Goal: Task Accomplishment & Management: Use online tool/utility

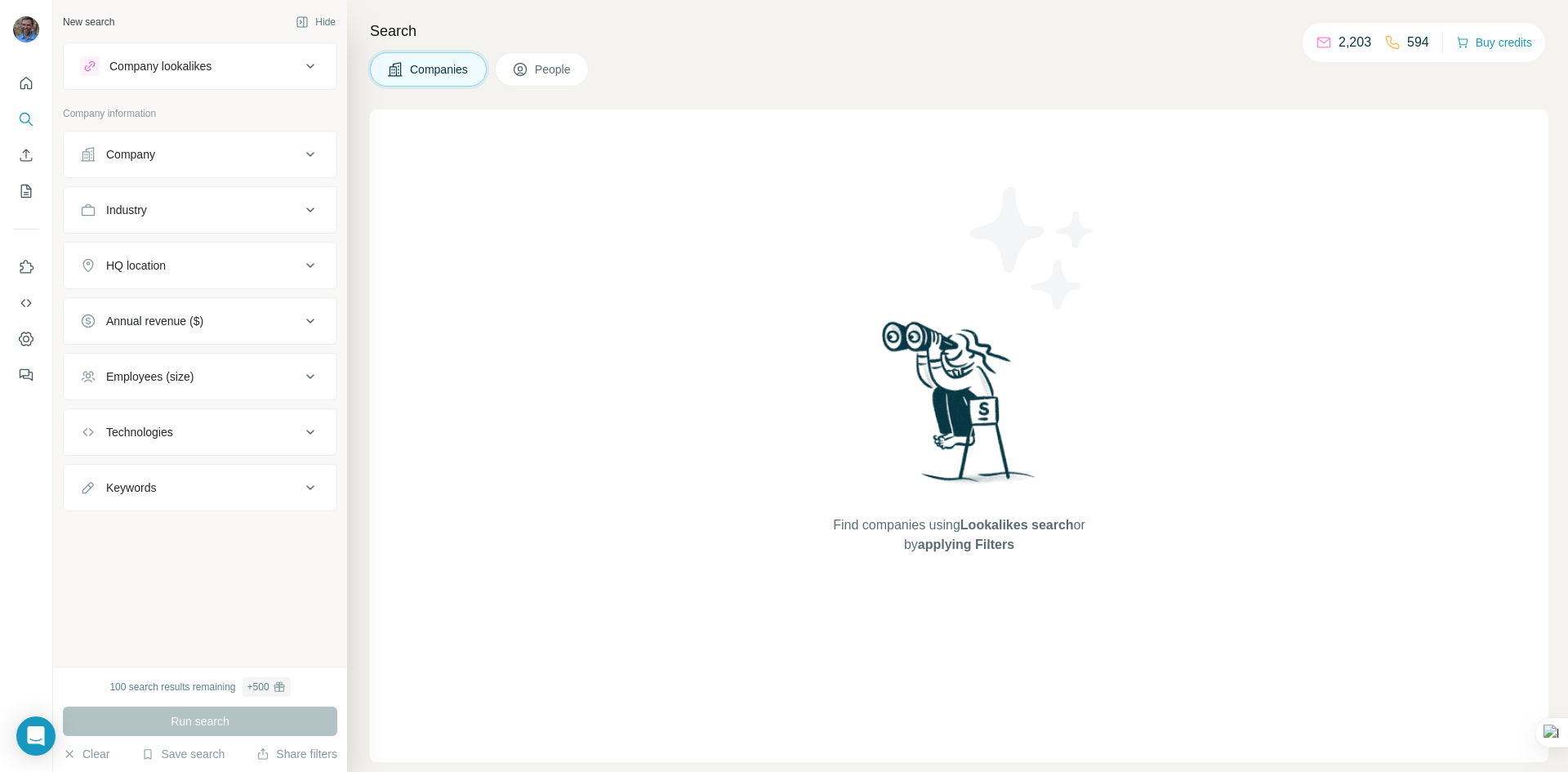
click at [551, 75] on span "People" at bounding box center [554, 69] width 38 height 16
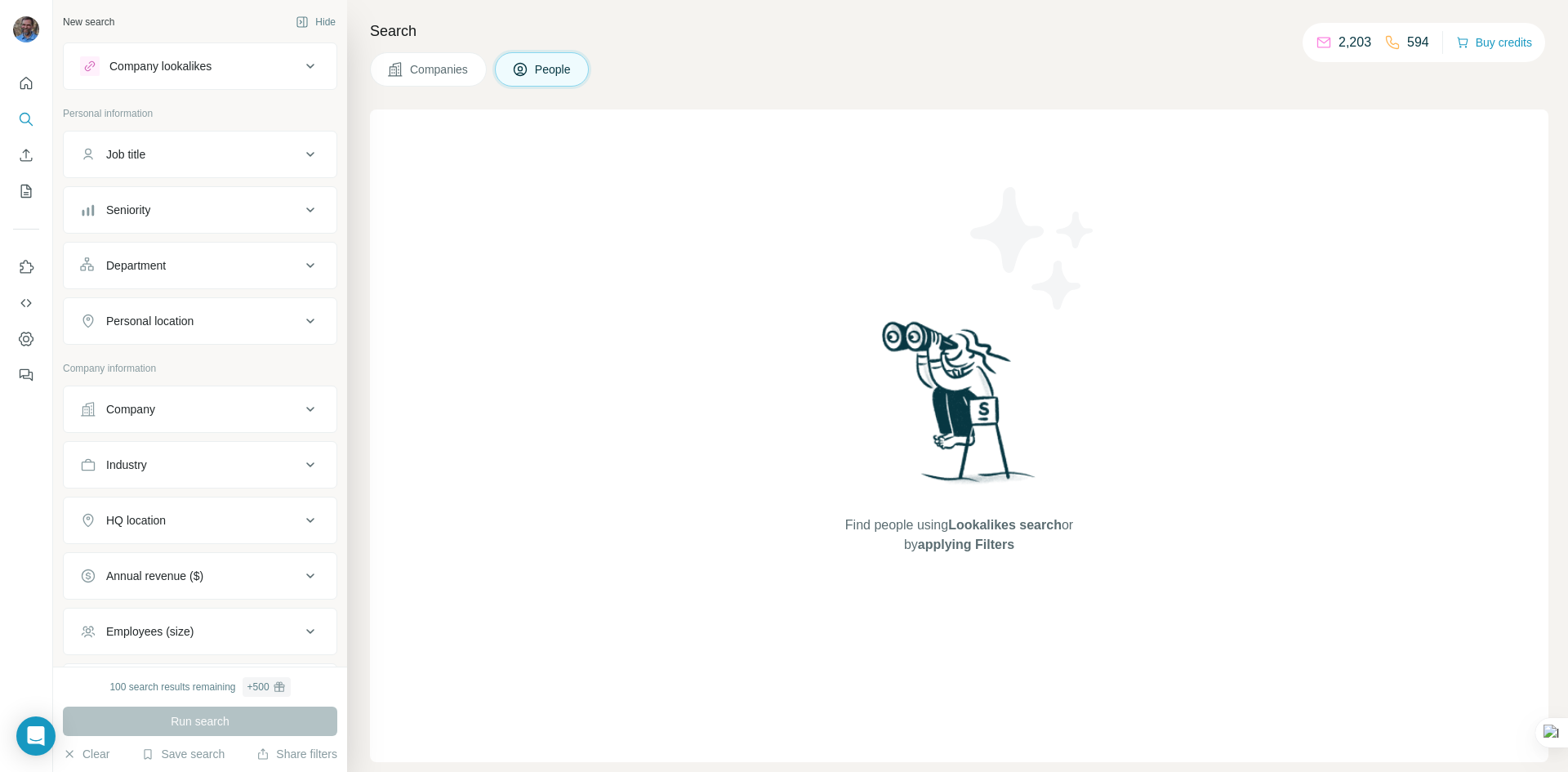
click at [300, 60] on icon at bounding box center [310, 66] width 20 height 20
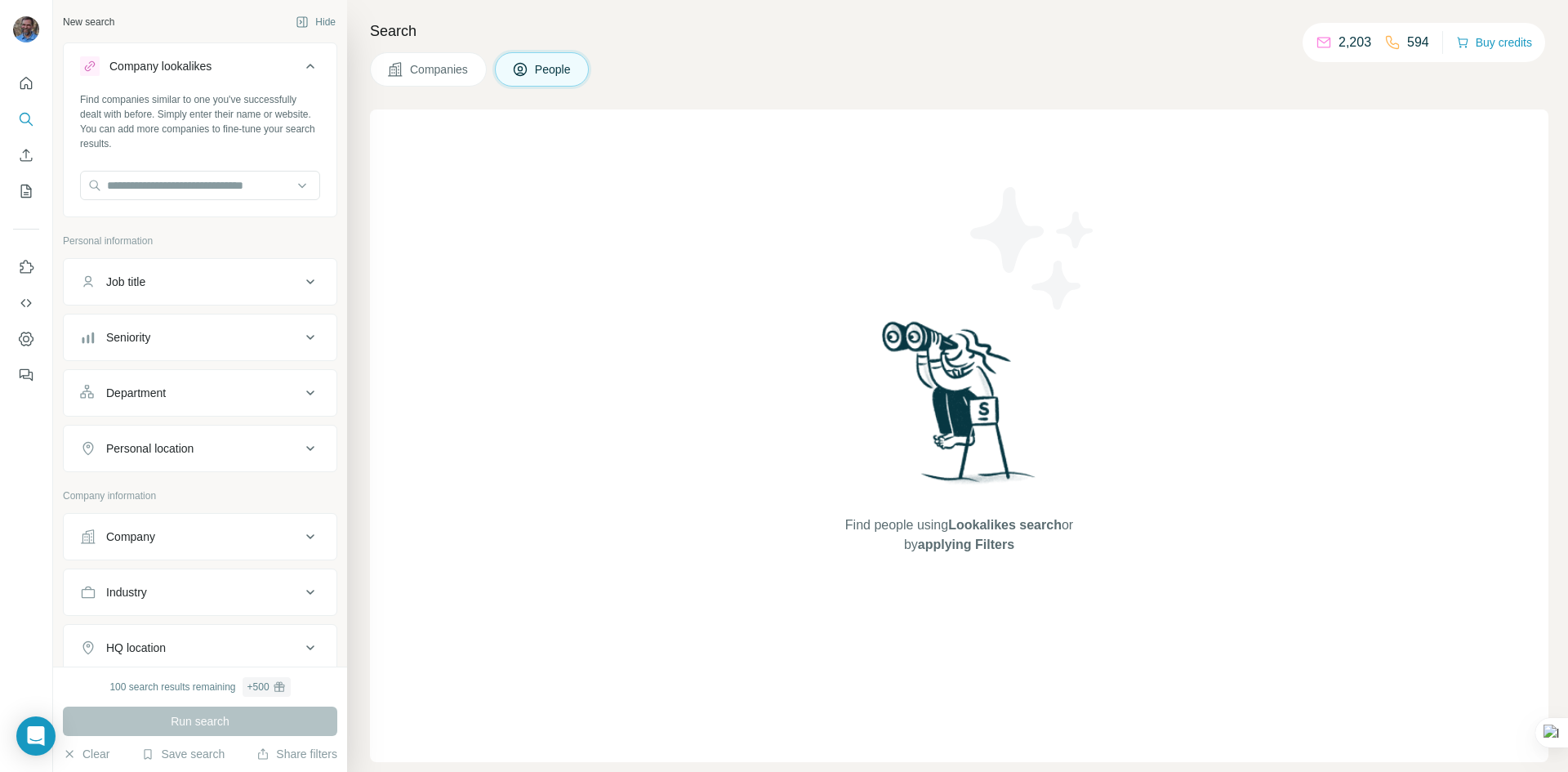
click at [300, 59] on icon at bounding box center [310, 66] width 20 height 20
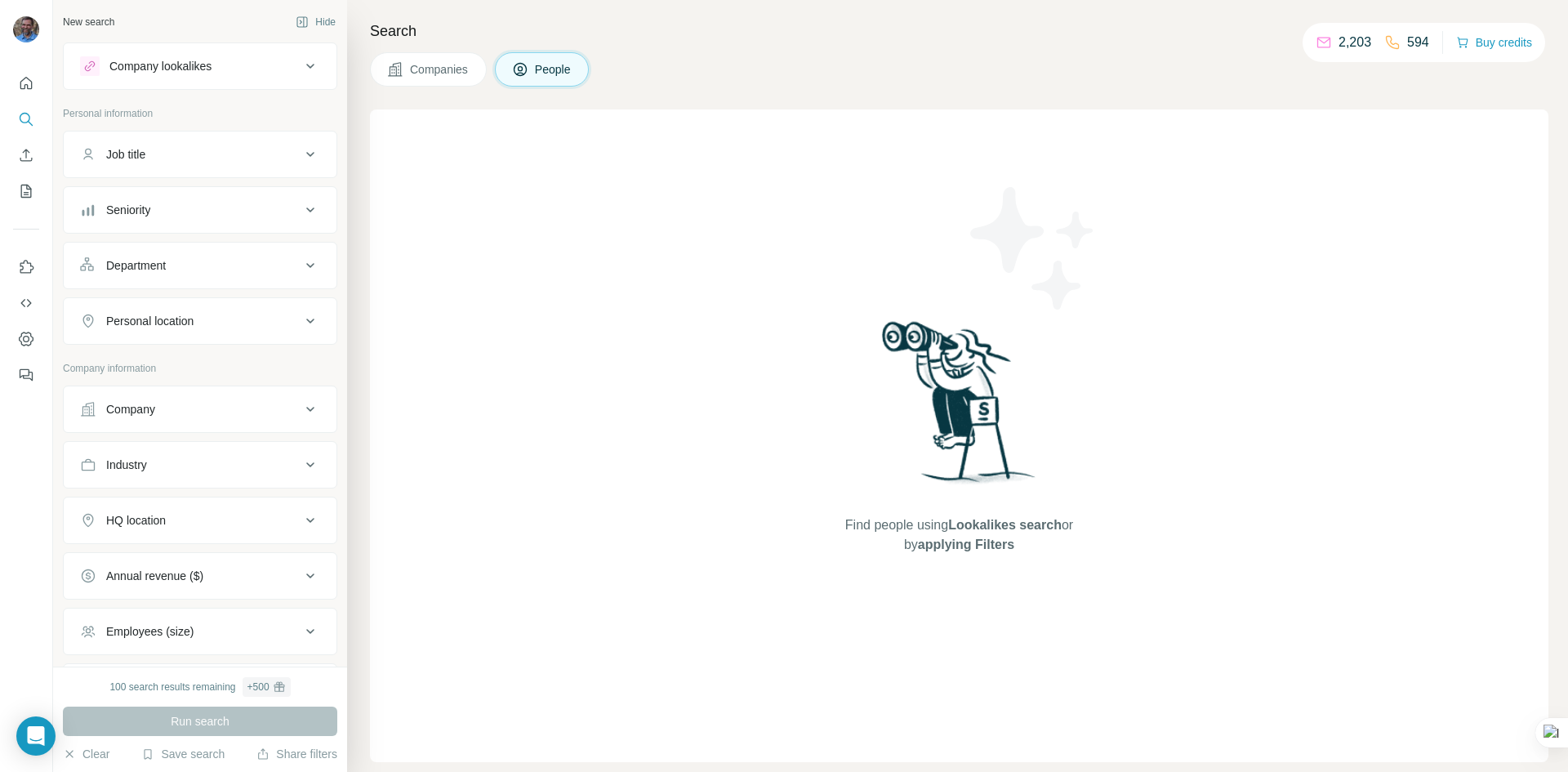
click at [300, 316] on icon at bounding box center [310, 320] width 20 height 20
click at [300, 315] on icon at bounding box center [310, 320] width 20 height 20
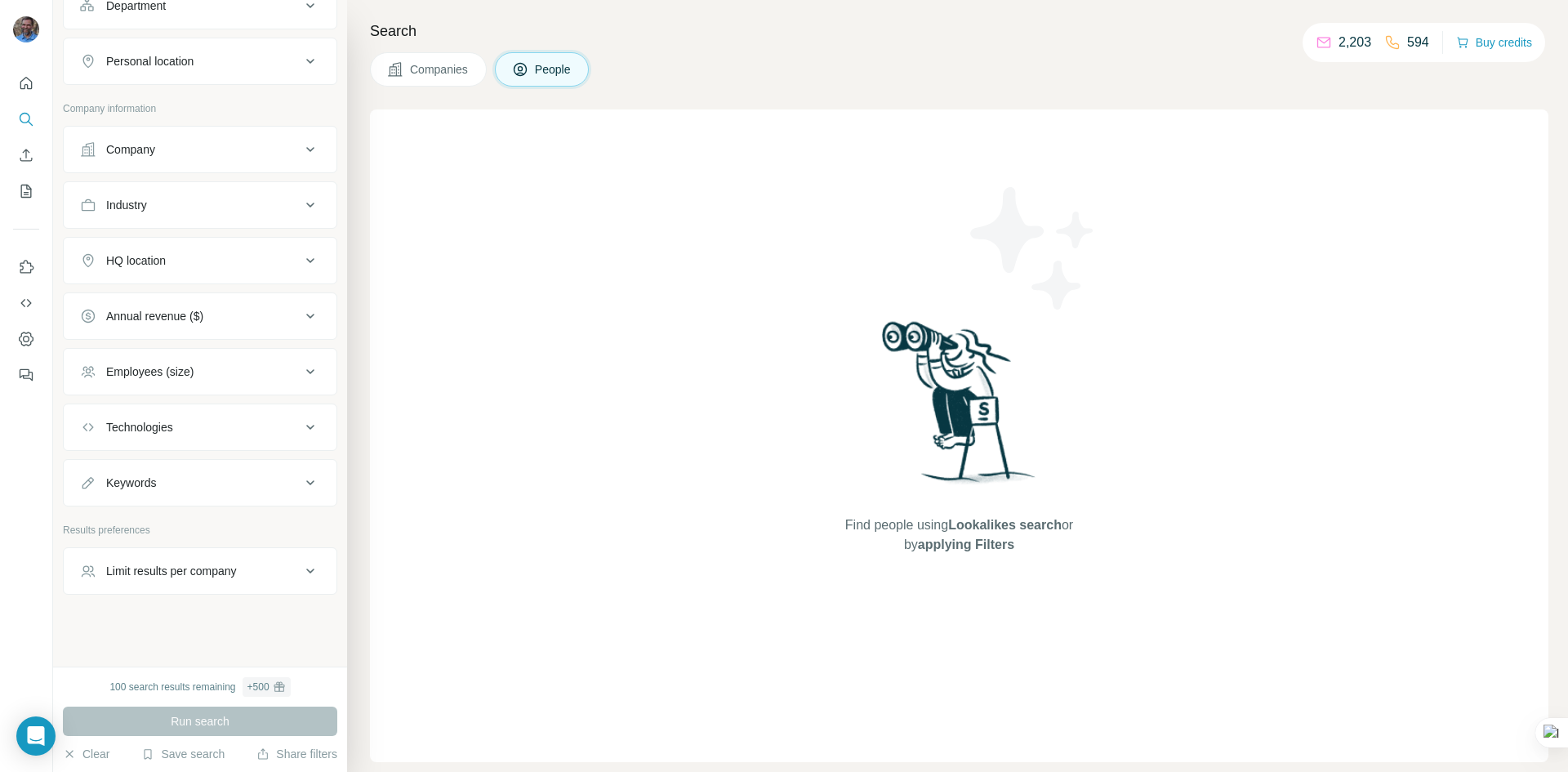
scroll to position [263, 0]
click at [535, 59] on button "People" at bounding box center [542, 69] width 95 height 35
click at [418, 67] on span "Companies" at bounding box center [439, 69] width 59 height 16
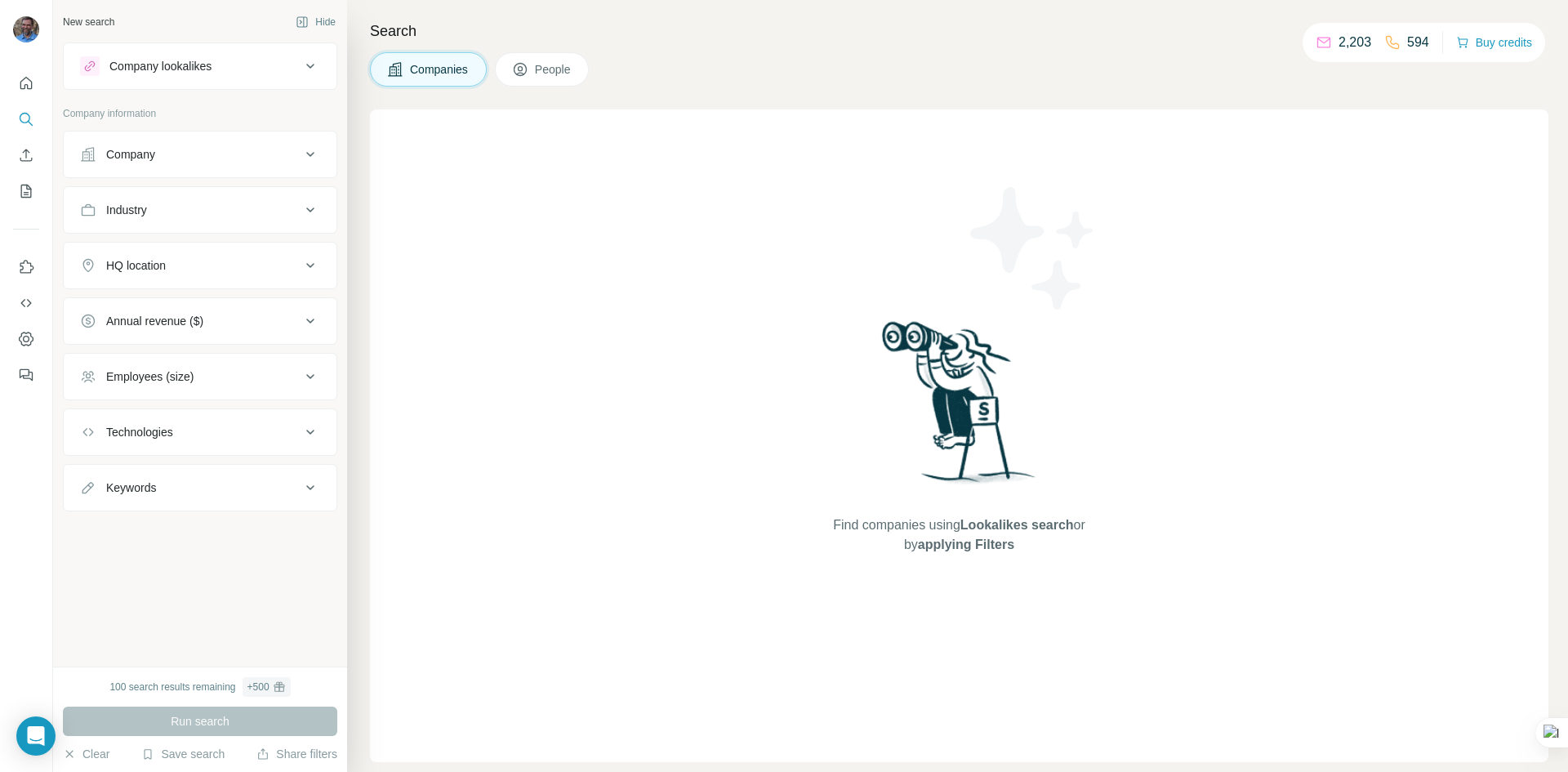
scroll to position [0, 0]
click at [535, 66] on button "People" at bounding box center [542, 69] width 95 height 35
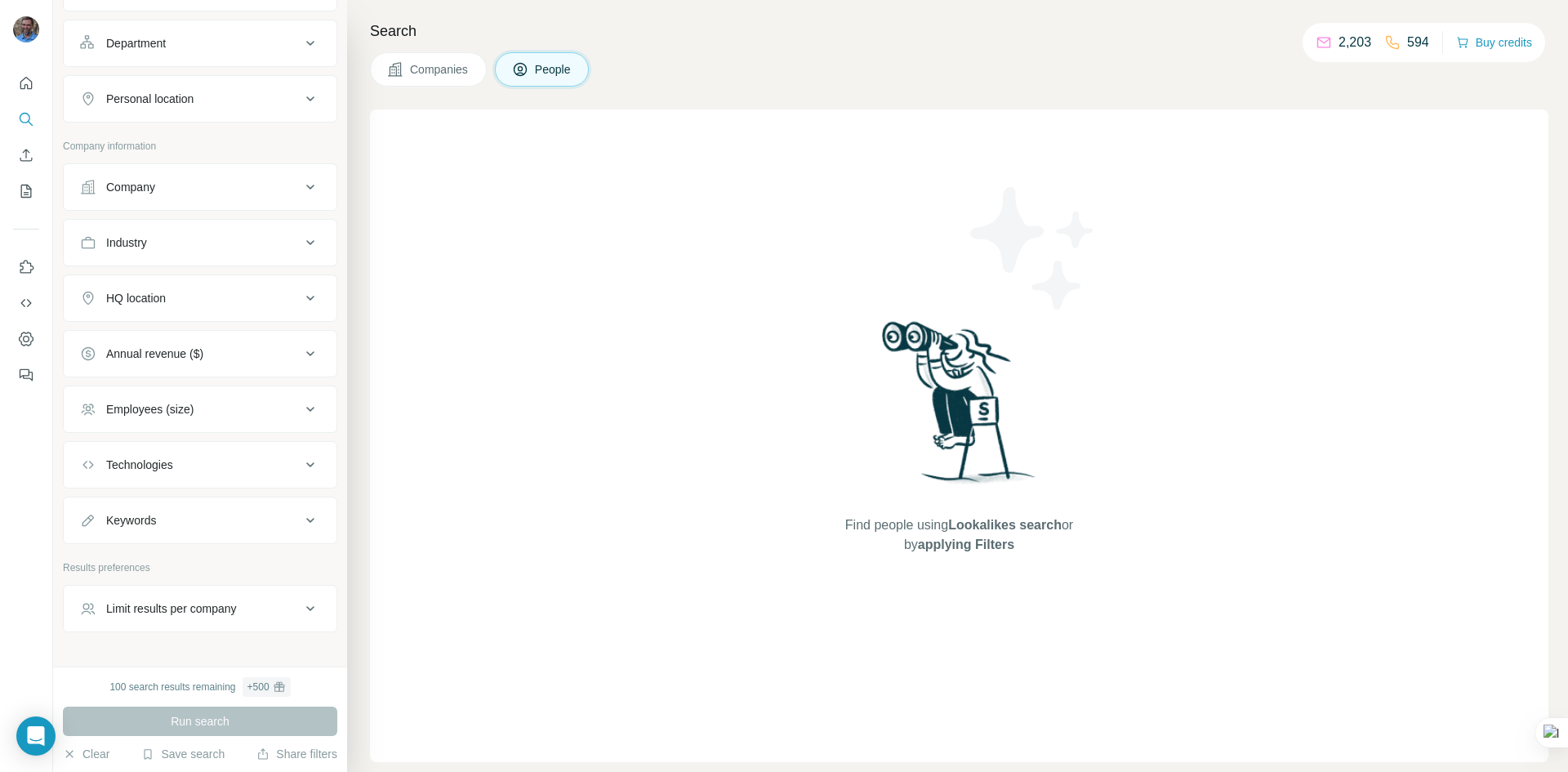
scroll to position [245, 0]
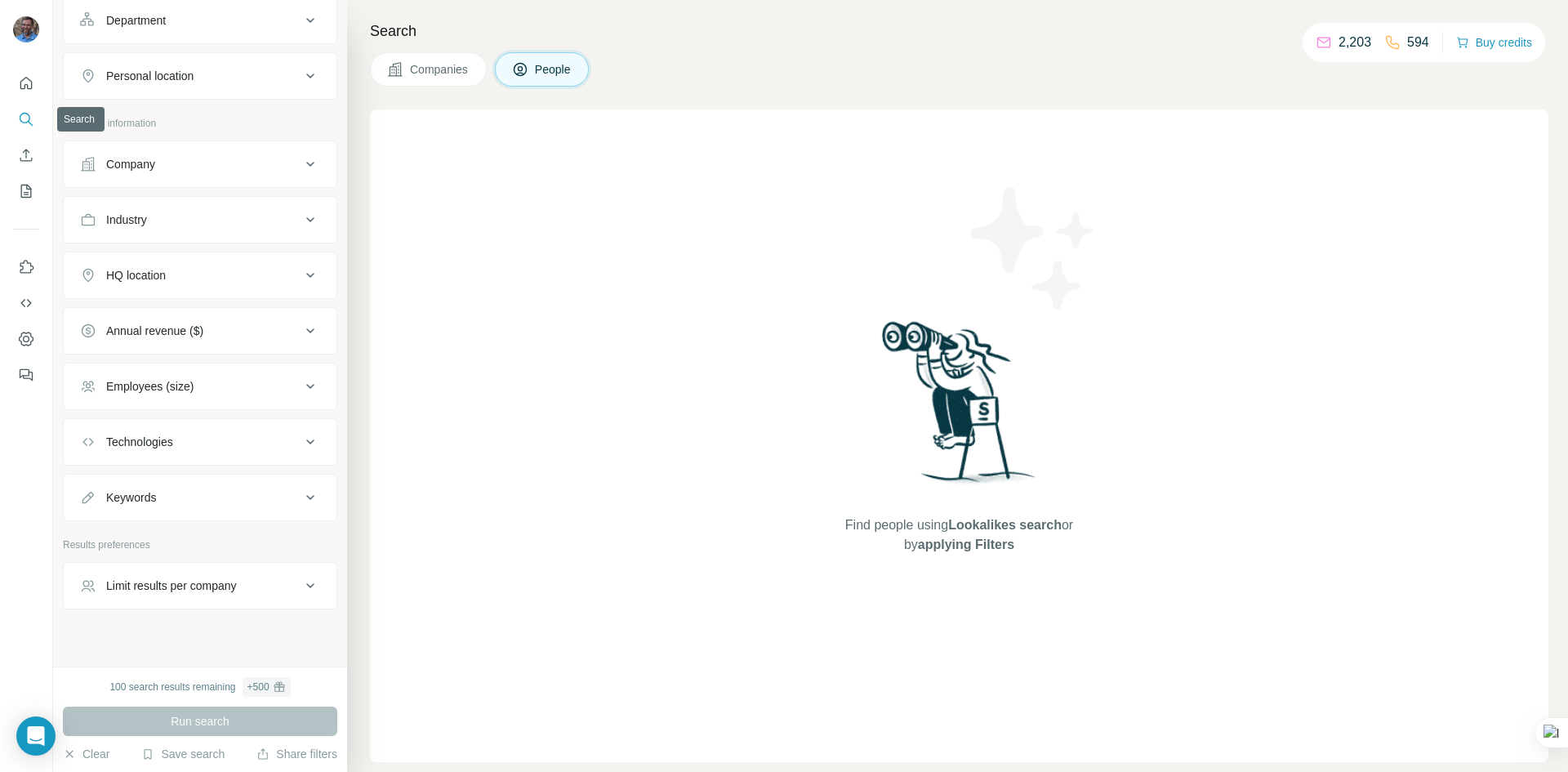
click at [27, 119] on icon "Search" at bounding box center [25, 118] width 16 height 16
click at [23, 190] on icon "My lists" at bounding box center [25, 191] width 16 height 16
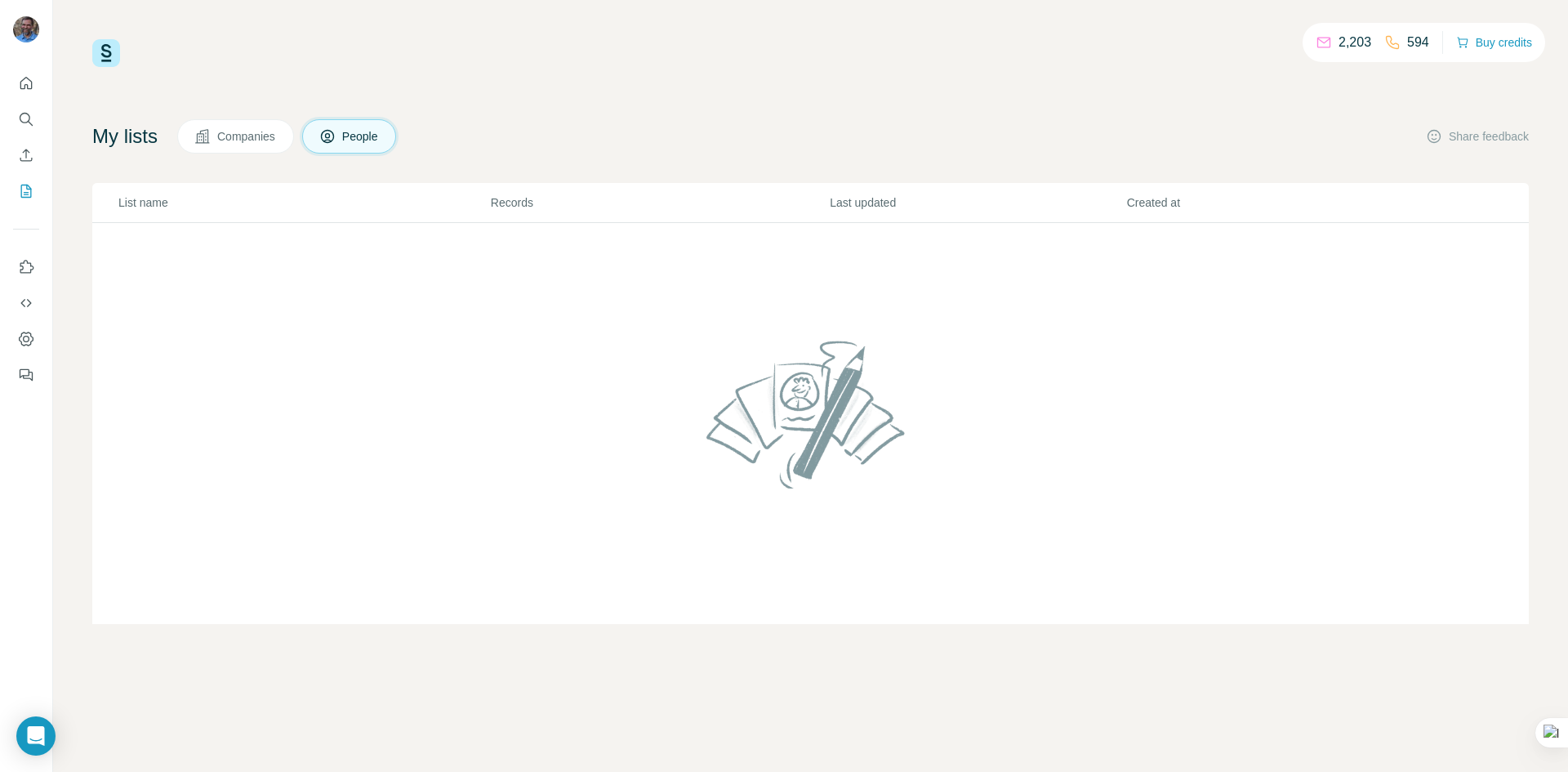
click at [360, 127] on button "People" at bounding box center [349, 136] width 95 height 35
click at [27, 153] on icon "Enrich CSV" at bounding box center [25, 155] width 16 height 16
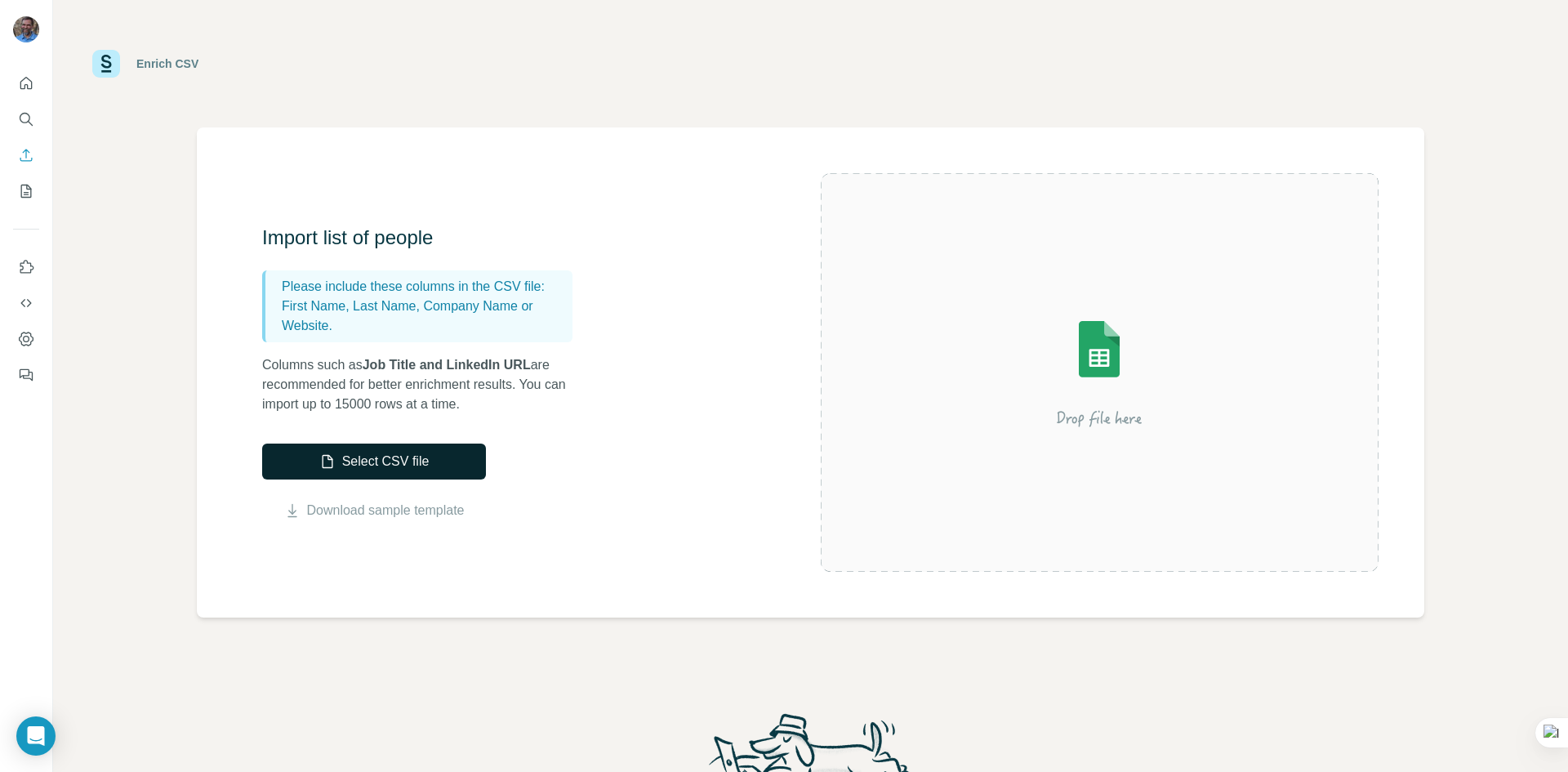
click at [346, 458] on button "Select CSV file" at bounding box center [374, 461] width 223 height 36
click at [387, 509] on link "Download sample template" at bounding box center [386, 510] width 158 height 20
